Goal: Information Seeking & Learning: Learn about a topic

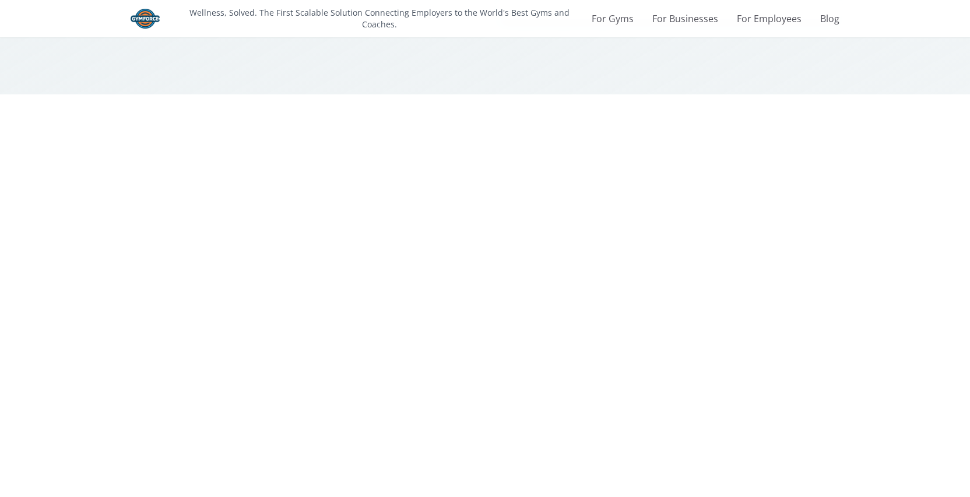
scroll to position [1909, 0]
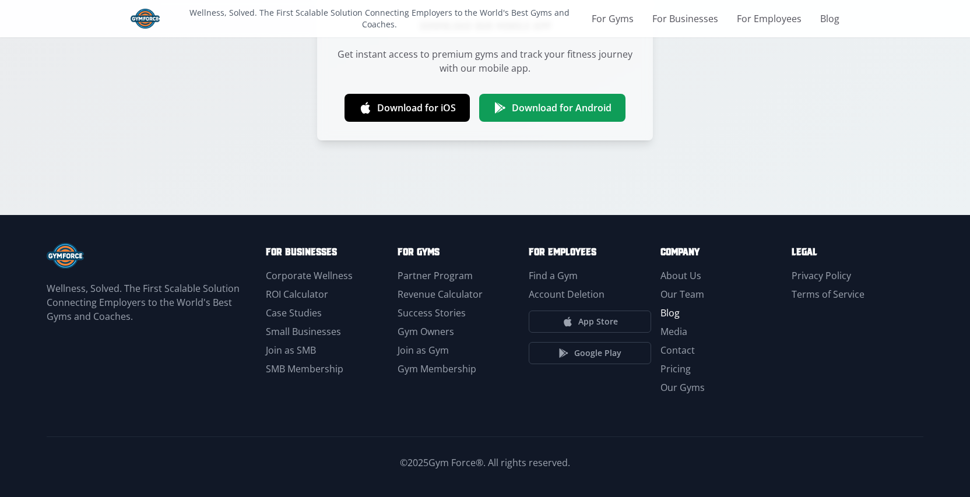
click at [676, 314] on link "Blog" at bounding box center [669, 313] width 19 height 13
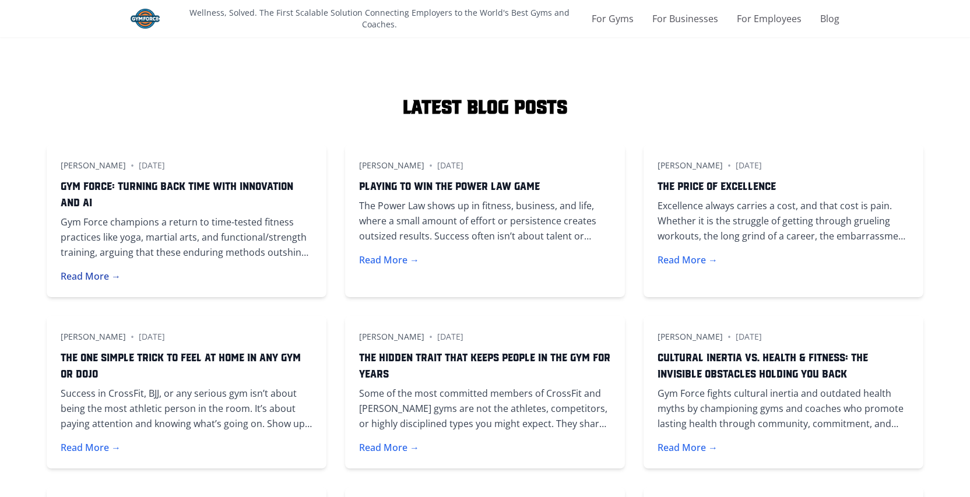
click at [92, 276] on button "Read More →" at bounding box center [91, 276] width 60 height 14
click at [97, 269] on button "Read More →" at bounding box center [91, 276] width 60 height 14
